Goal: Navigation & Orientation: Understand site structure

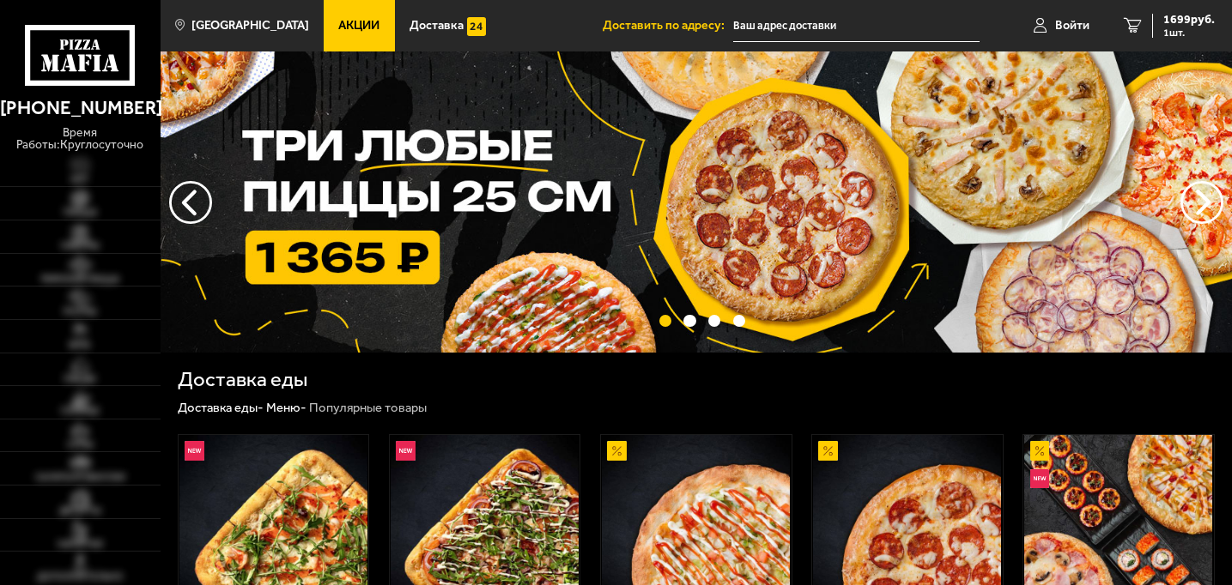
scroll to position [294, 0]
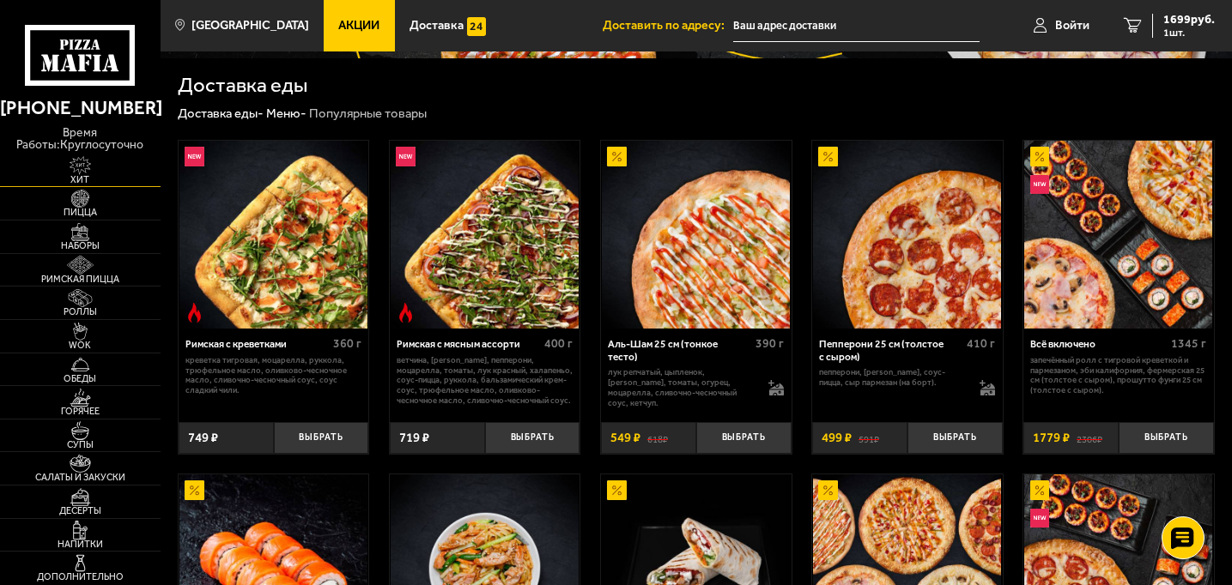
click at [76, 172] on img at bounding box center [80, 165] width 49 height 18
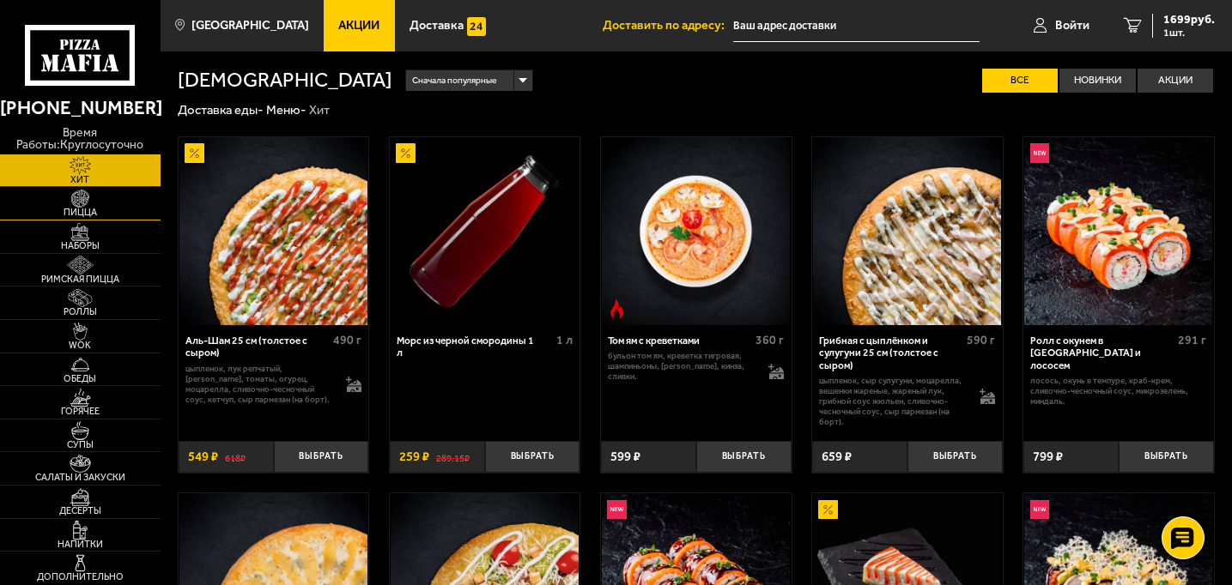
click at [88, 219] on link "Пицца" at bounding box center [80, 203] width 161 height 33
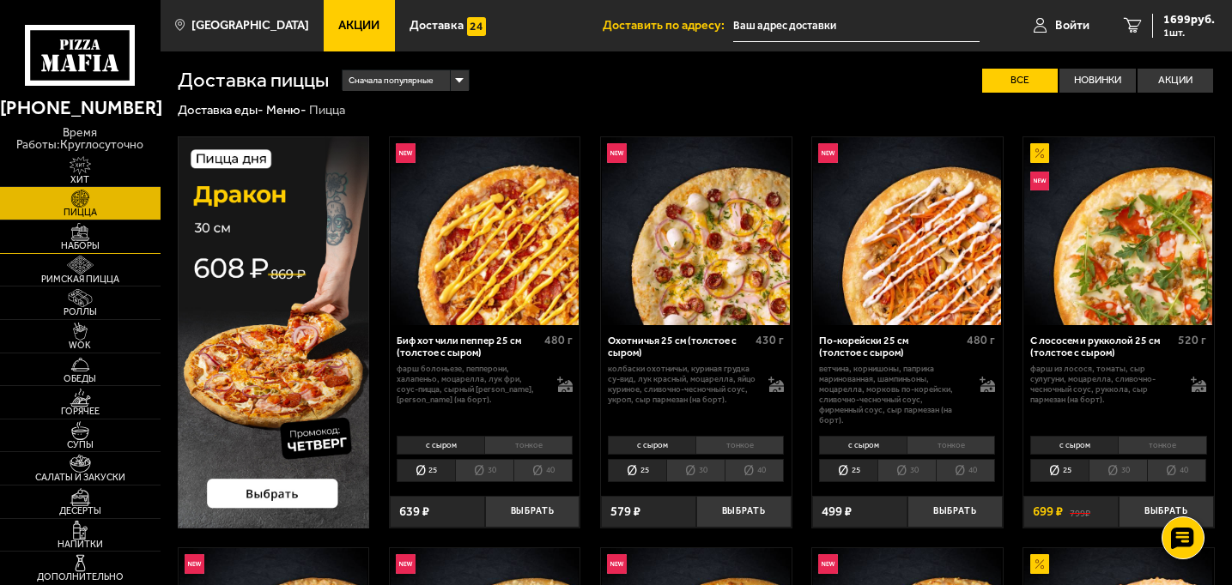
click at [94, 241] on span "Наборы" at bounding box center [80, 245] width 161 height 9
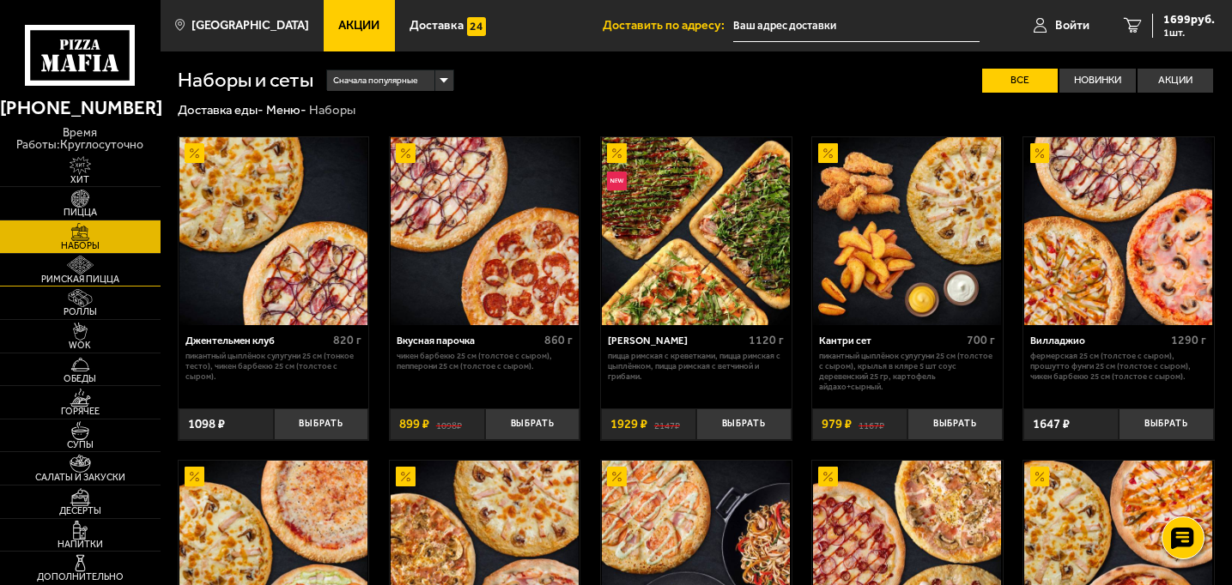
click at [95, 263] on img at bounding box center [80, 265] width 49 height 18
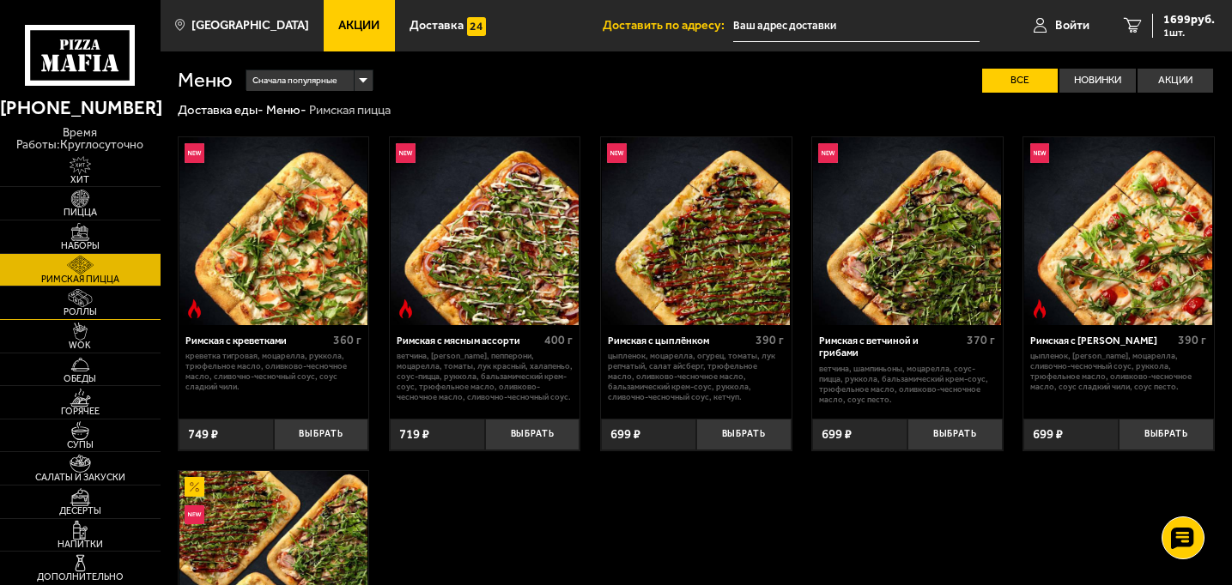
click at [88, 300] on img at bounding box center [80, 298] width 49 height 18
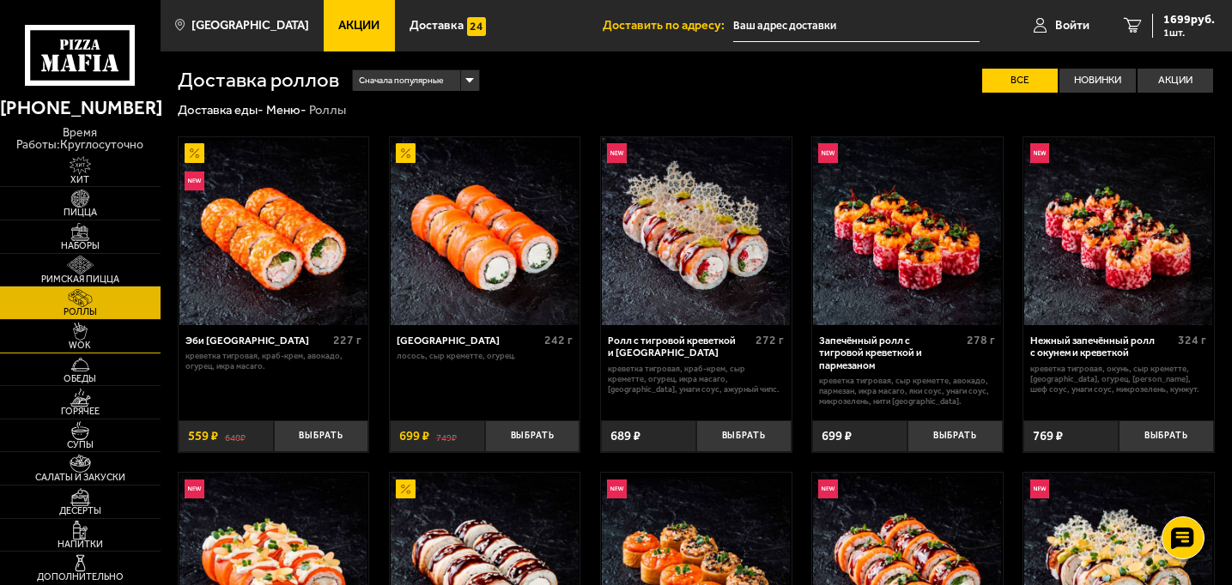
click at [96, 338] on img at bounding box center [80, 332] width 49 height 18
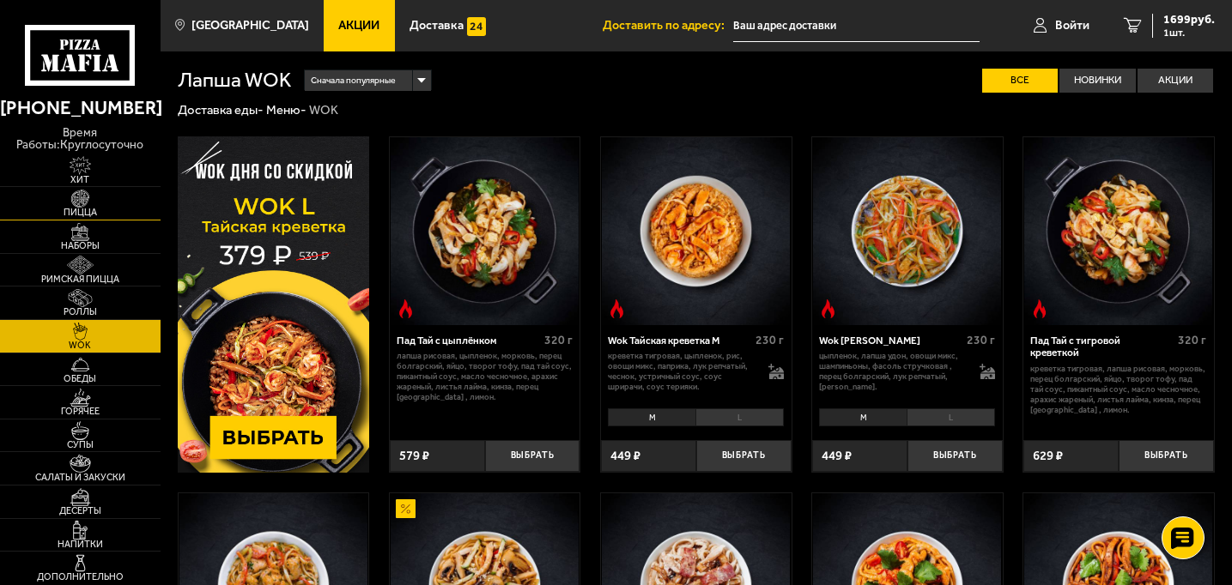
click at [77, 215] on span "Пицца" at bounding box center [80, 212] width 161 height 9
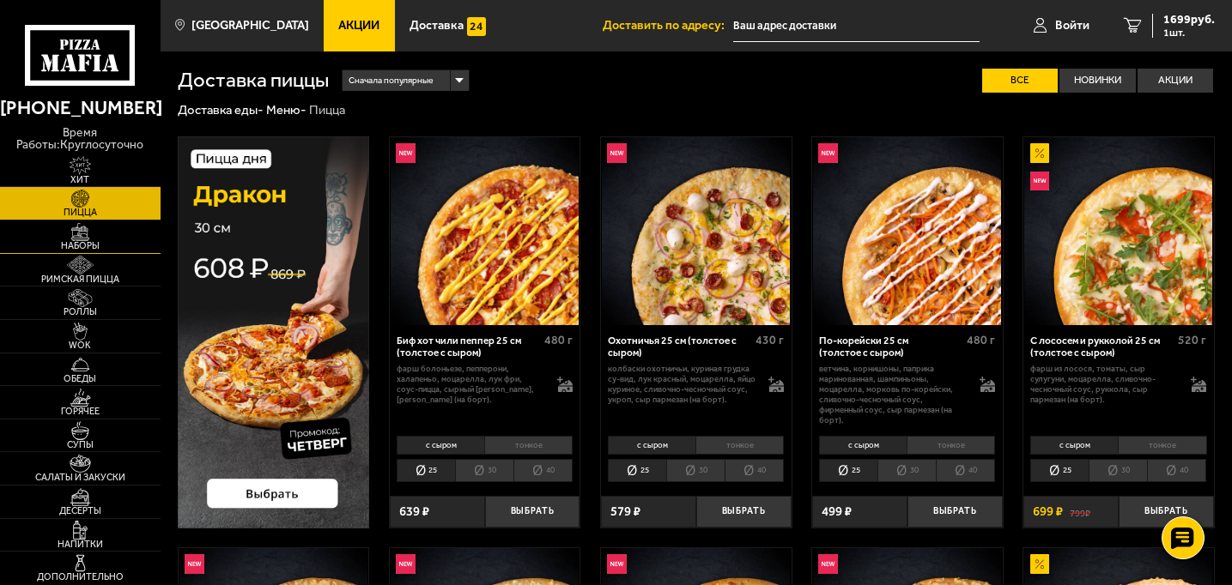
click at [82, 243] on span "Наборы" at bounding box center [80, 245] width 161 height 9
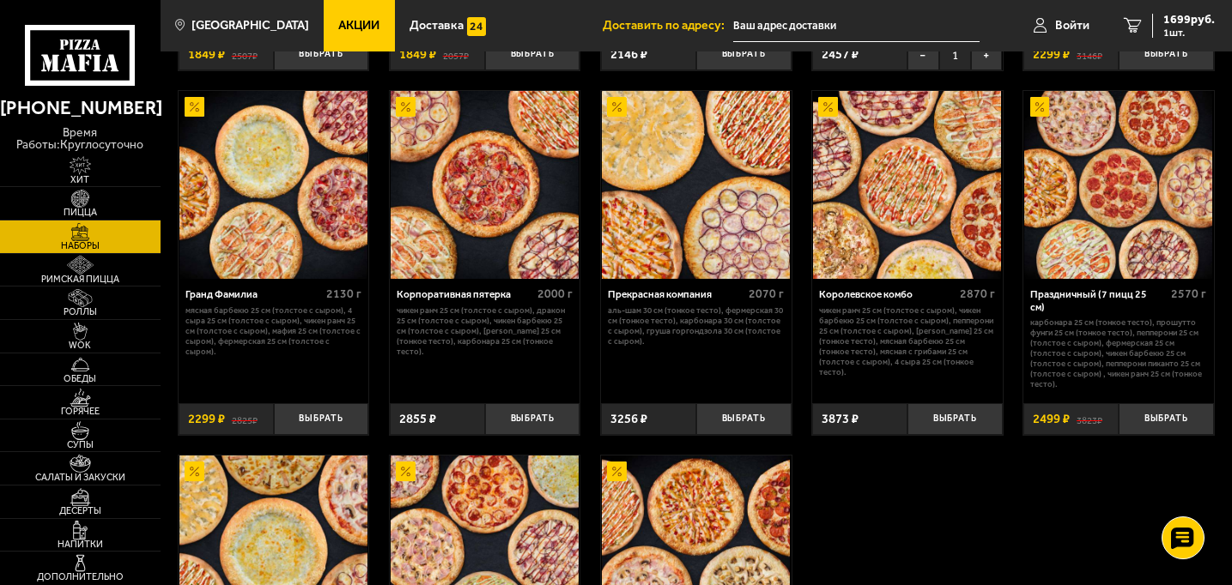
scroll to position [1789, 0]
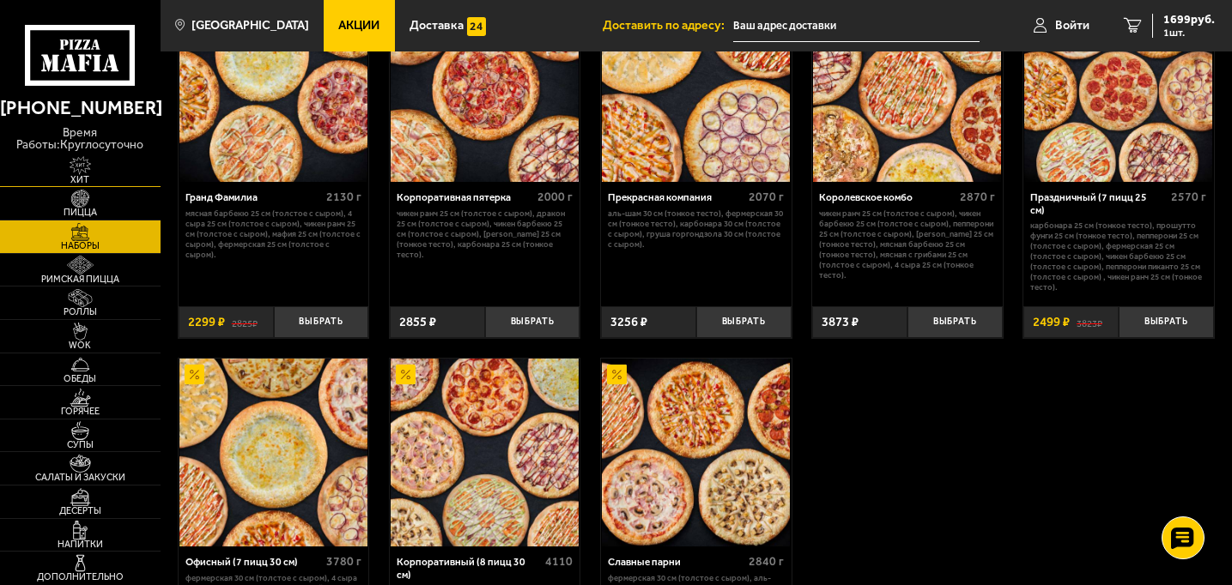
click at [124, 173] on link "Хит" at bounding box center [80, 170] width 161 height 33
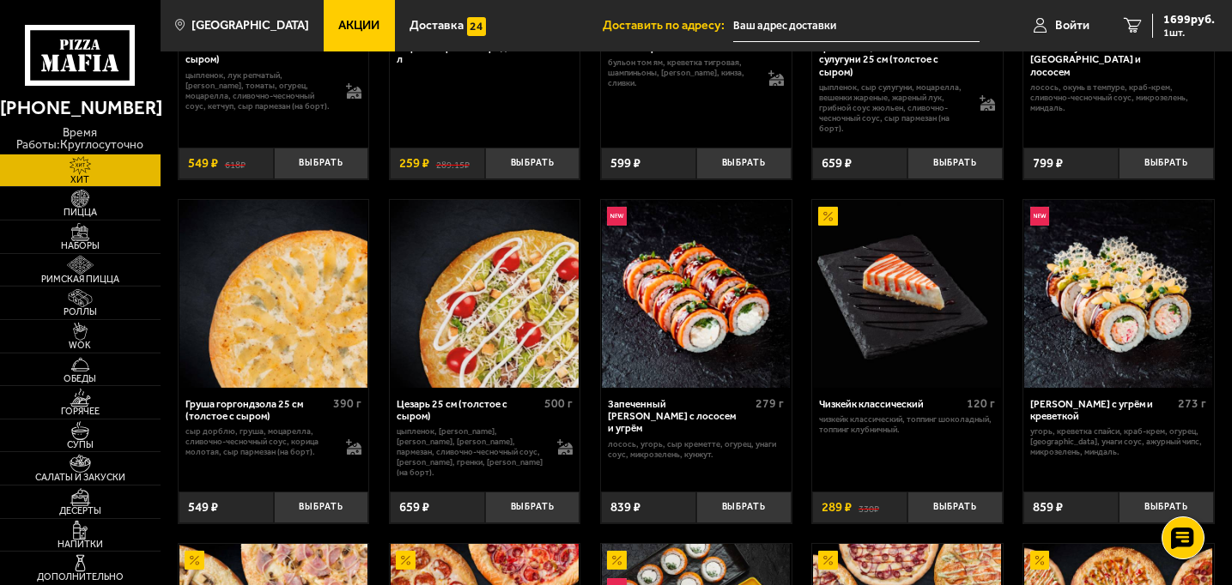
scroll to position [475, 0]
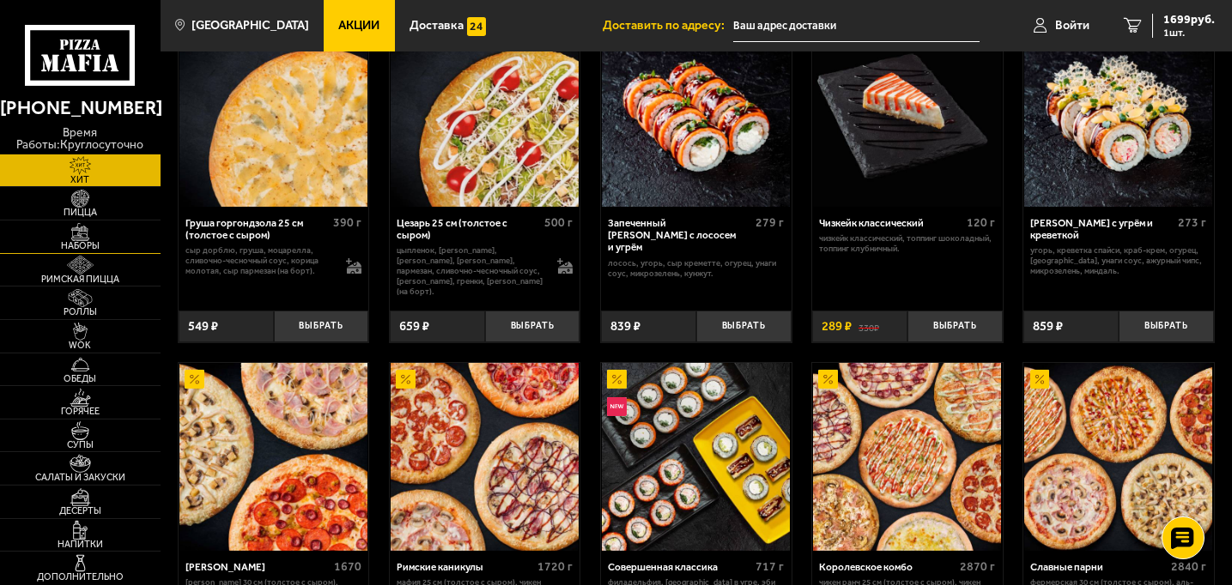
click at [112, 222] on link "Наборы" at bounding box center [80, 237] width 161 height 33
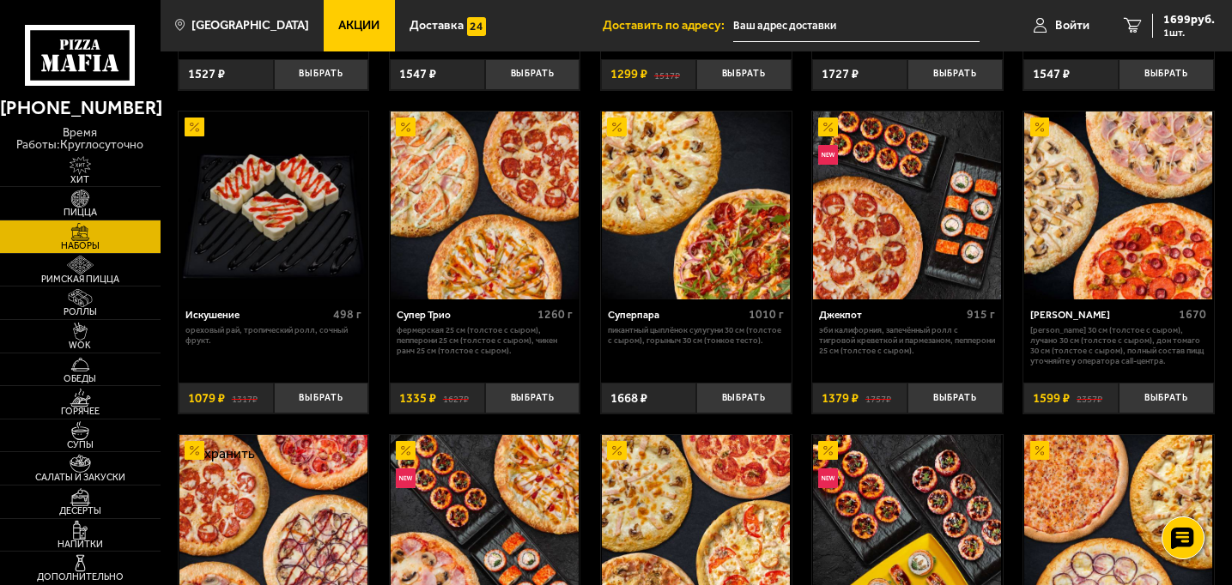
scroll to position [1177, 0]
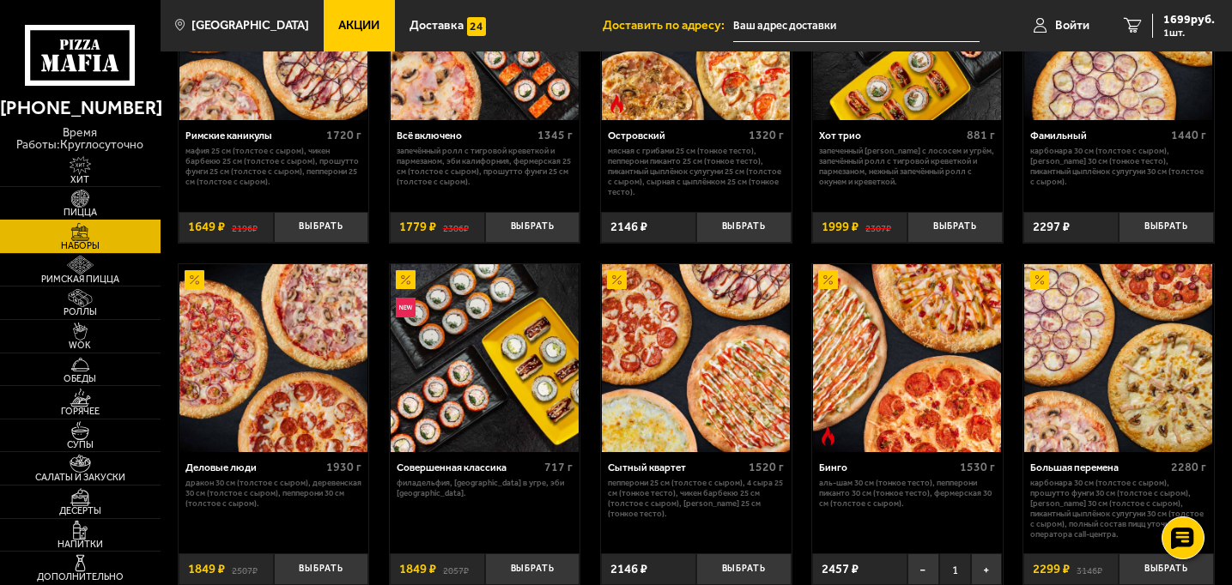
click at [74, 203] on img at bounding box center [80, 199] width 49 height 18
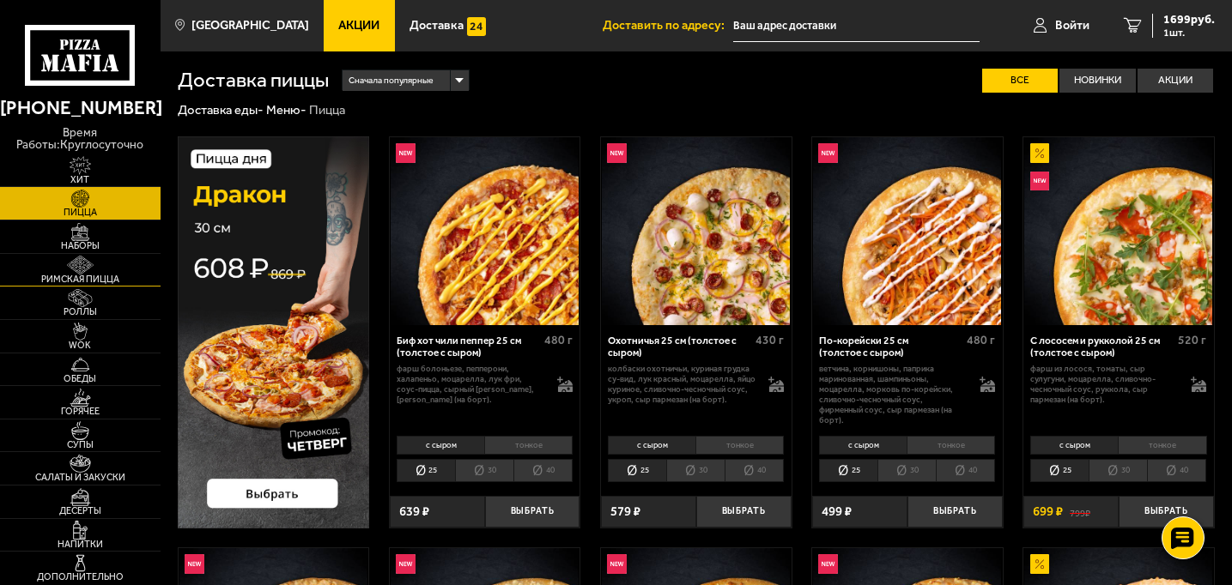
click at [72, 282] on span "Римская пицца" at bounding box center [80, 279] width 161 height 9
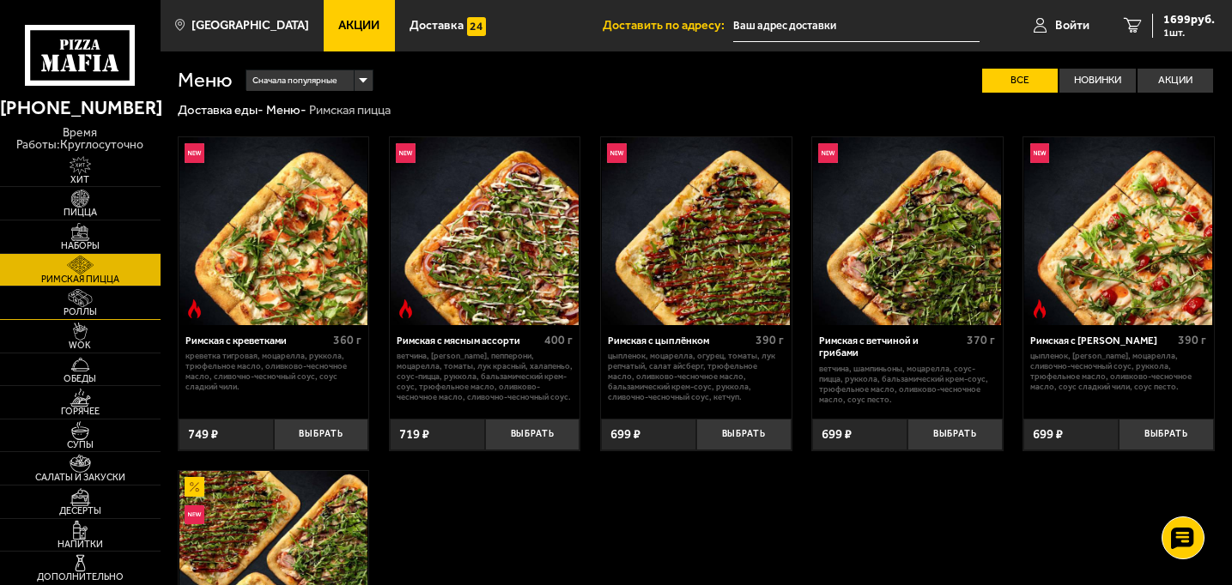
click at [80, 308] on span "Роллы" at bounding box center [80, 311] width 161 height 9
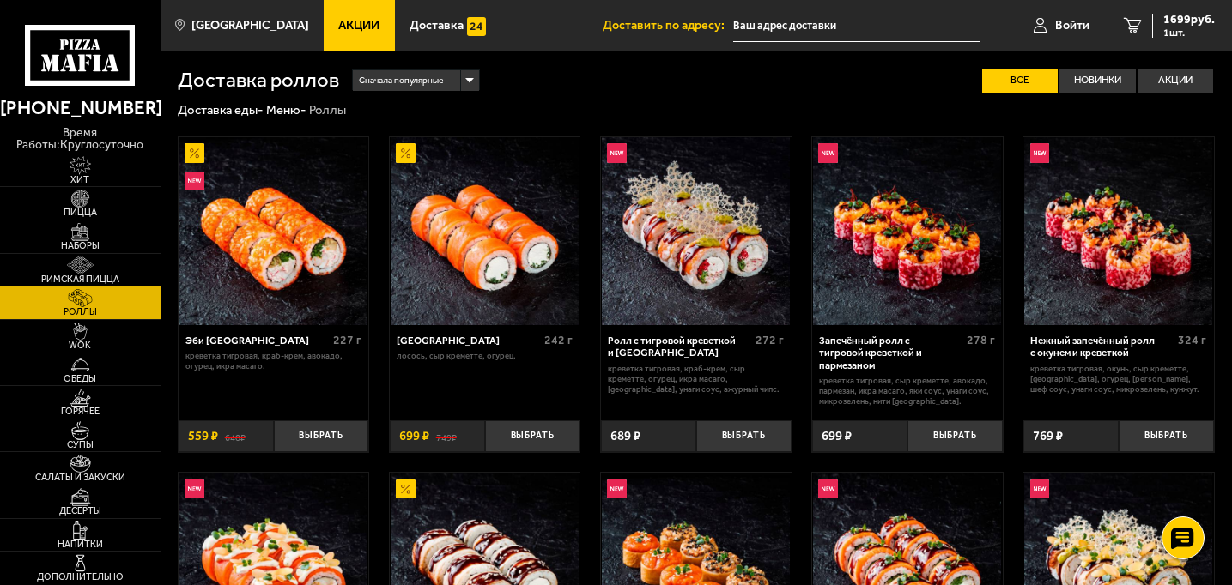
click at [78, 352] on link "WOK" at bounding box center [80, 336] width 161 height 33
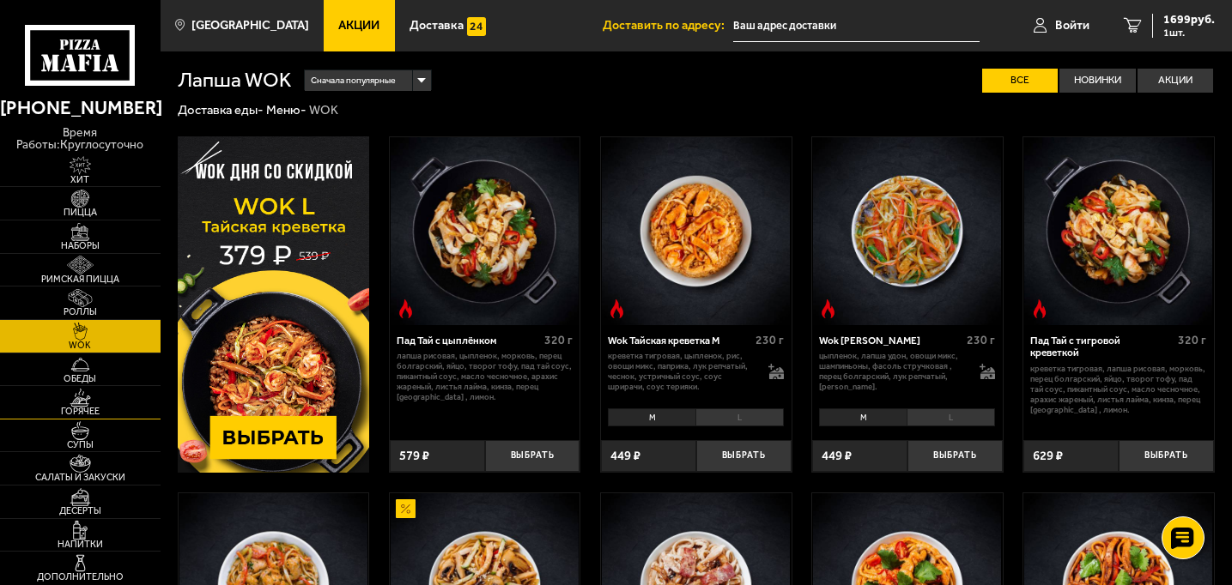
click at [80, 390] on img at bounding box center [80, 398] width 49 height 18
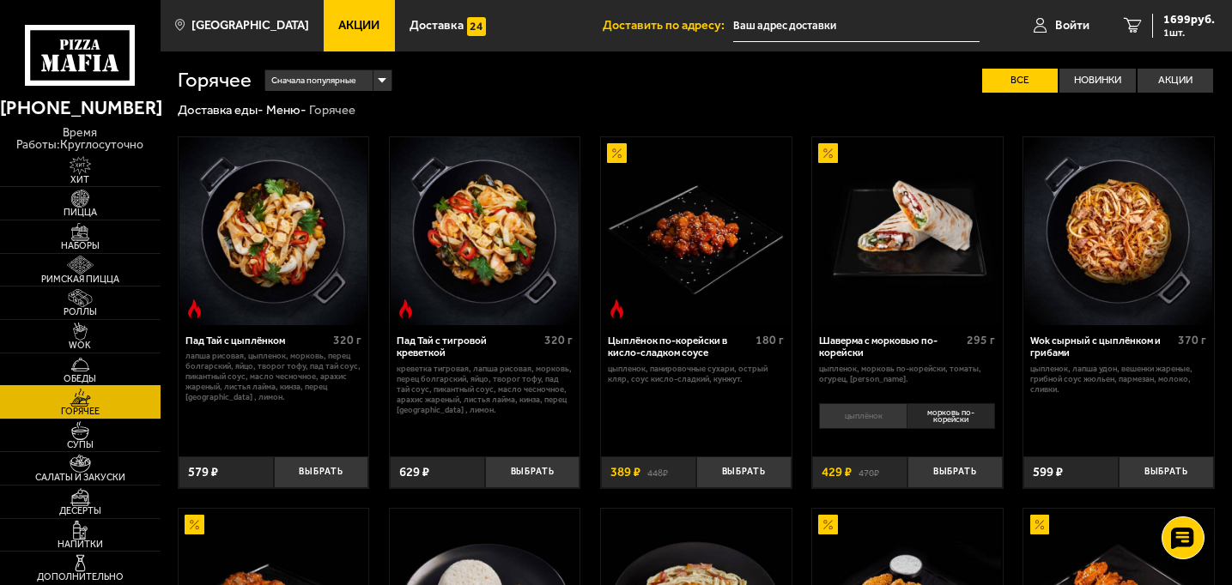
click at [70, 354] on link "Обеды" at bounding box center [80, 370] width 161 height 33
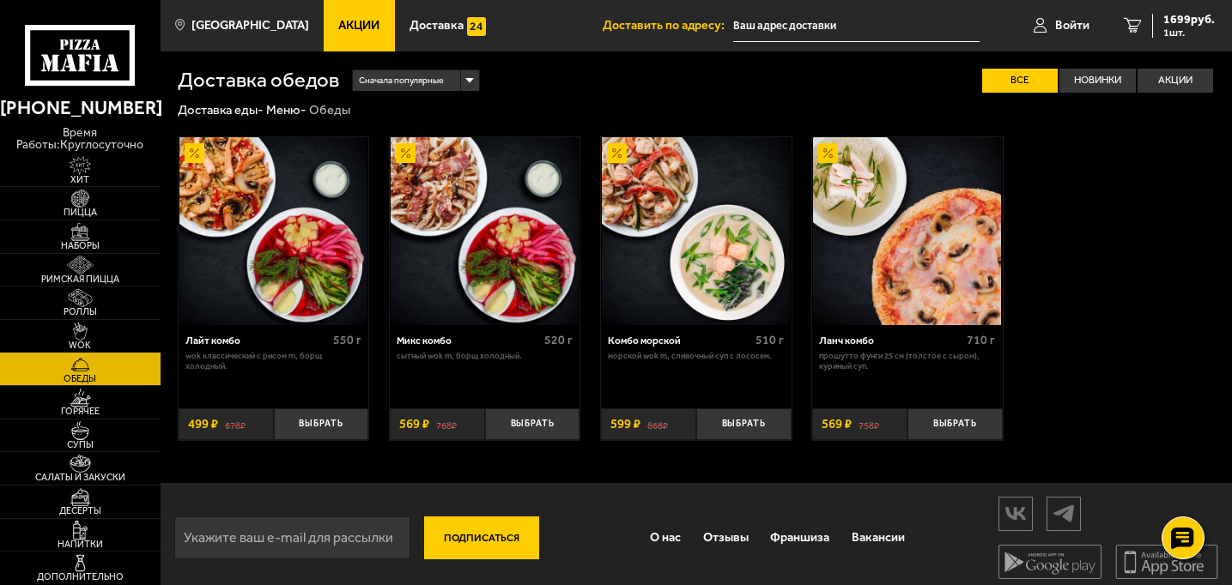
click at [100, 334] on img at bounding box center [80, 332] width 49 height 18
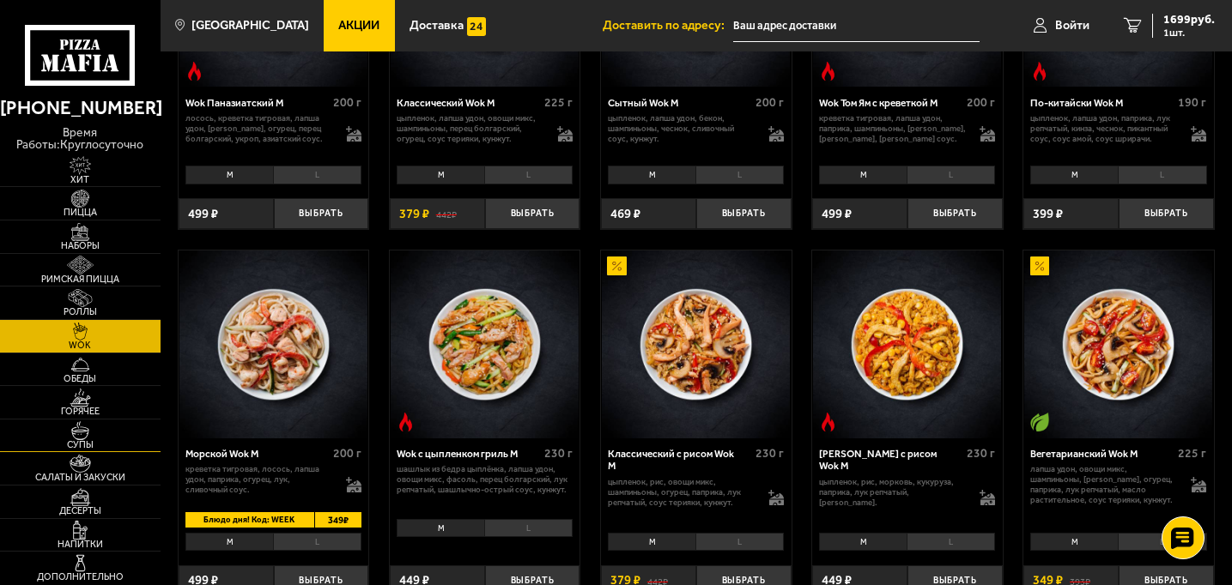
scroll to position [959, 0]
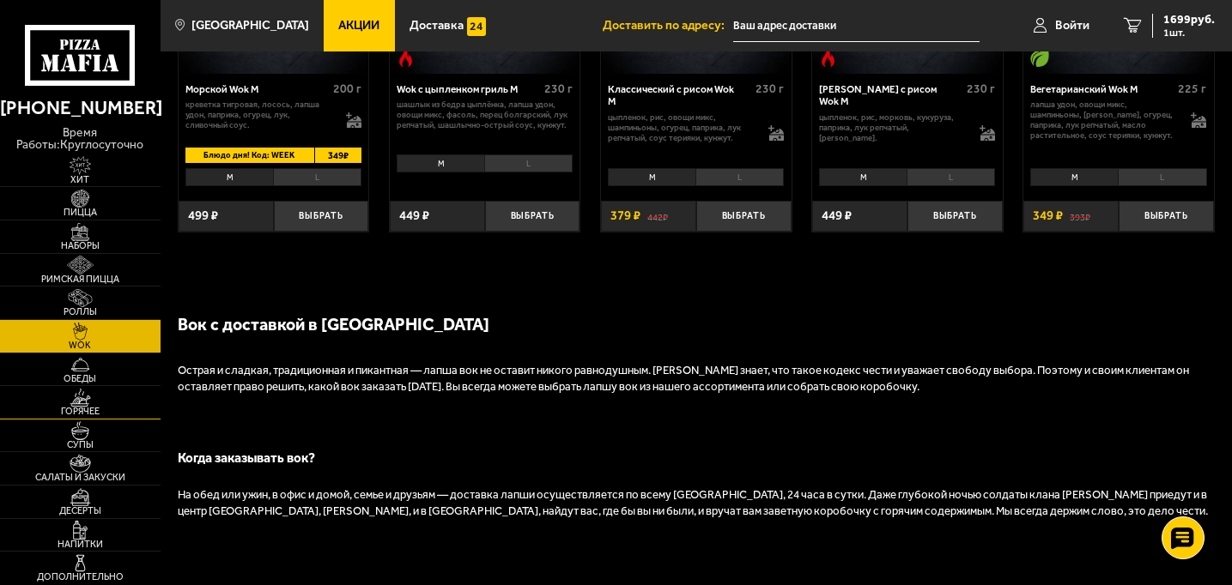
click at [94, 409] on span "Горячее" at bounding box center [80, 411] width 161 height 9
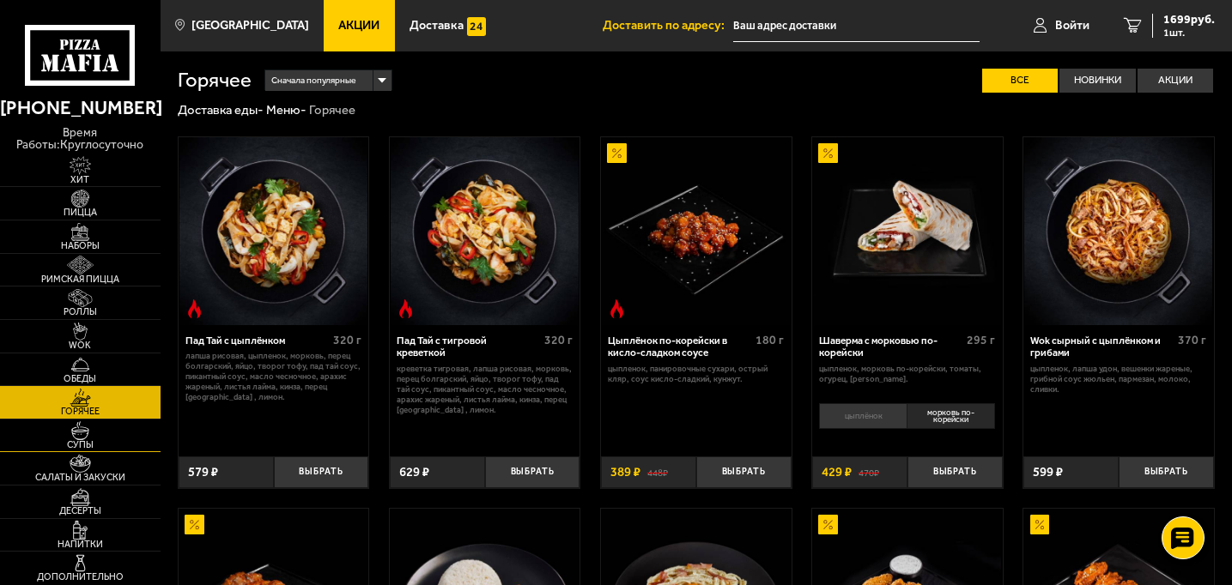
click at [96, 451] on link "Супы" at bounding box center [80, 436] width 161 height 33
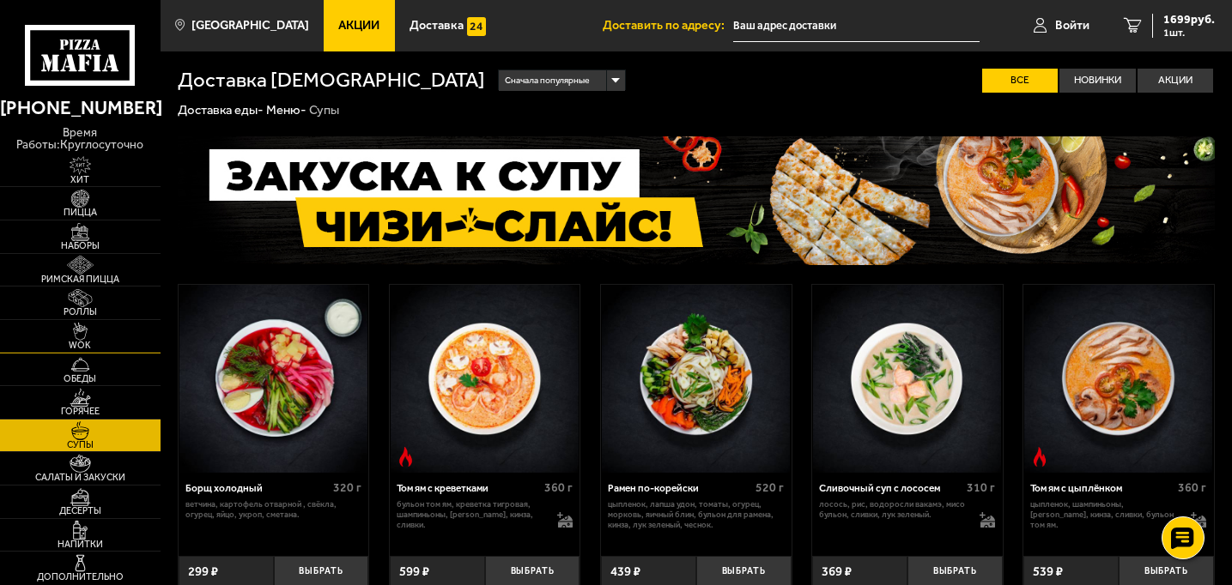
click at [88, 334] on img at bounding box center [80, 332] width 49 height 18
